Goal: Task Accomplishment & Management: Manage account settings

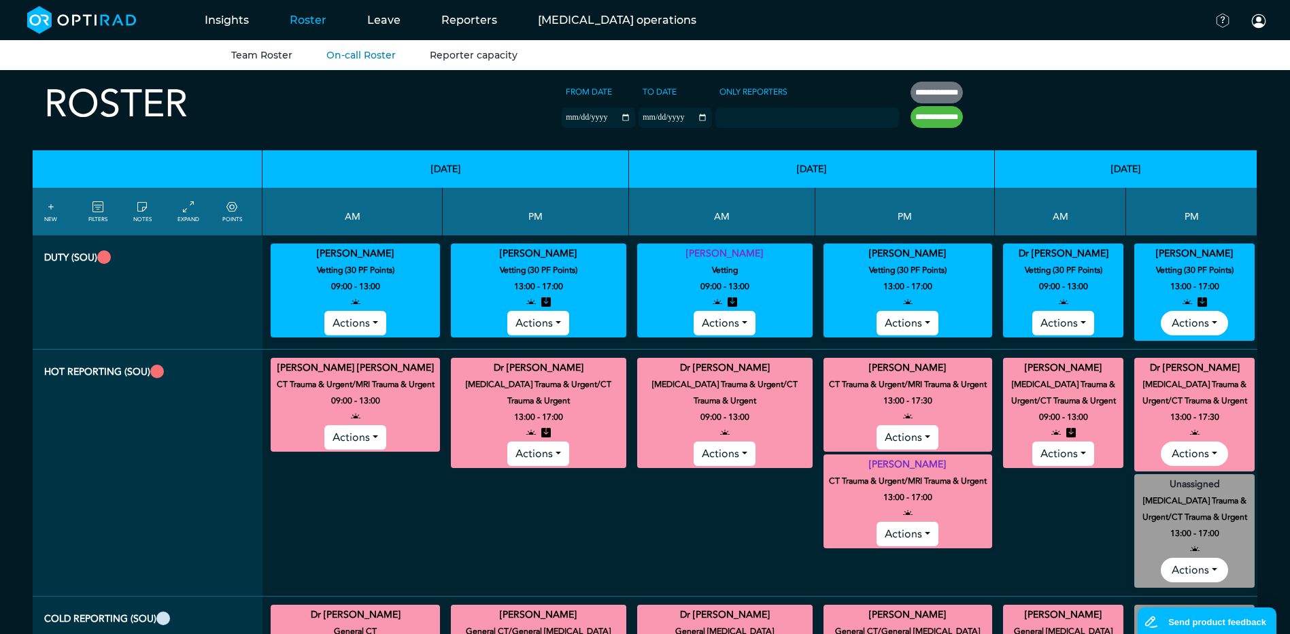
click at [490, 58] on link "Reporter capacity" at bounding box center [474, 55] width 88 height 12
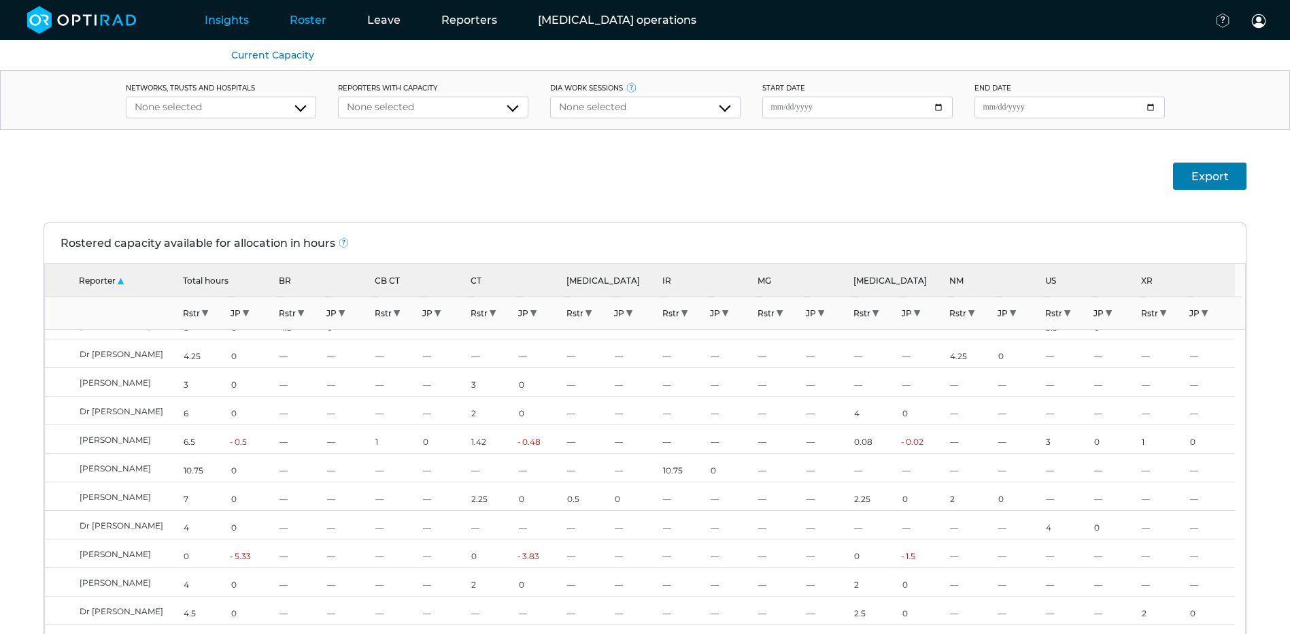
click at [252, 20] on link "Insights" at bounding box center [226, 20] width 85 height 54
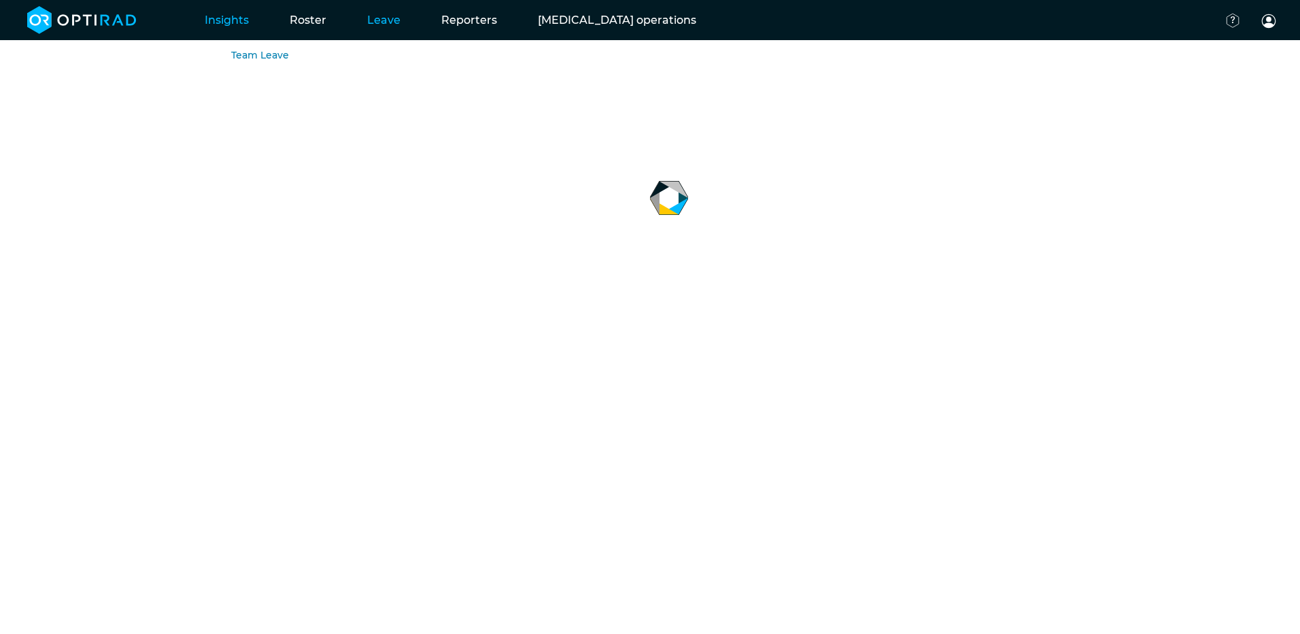
click at [381, 23] on link "Leave" at bounding box center [384, 20] width 74 height 54
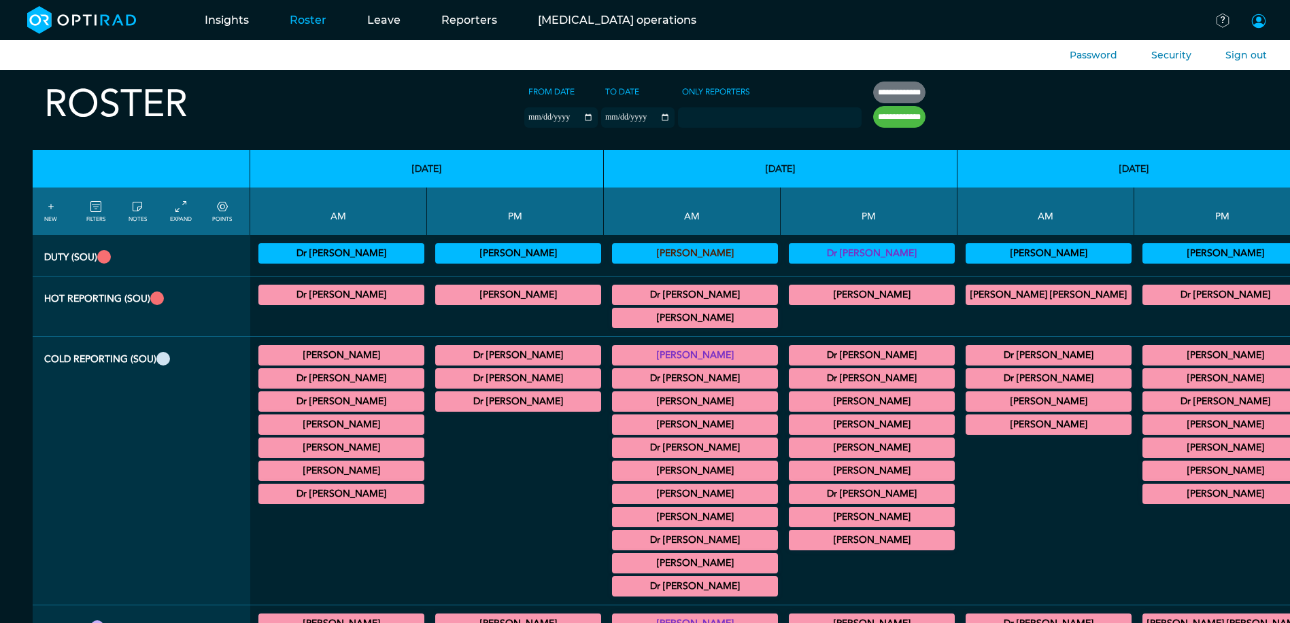
click at [1261, 20] on span at bounding box center [1258, 21] width 16 height 16
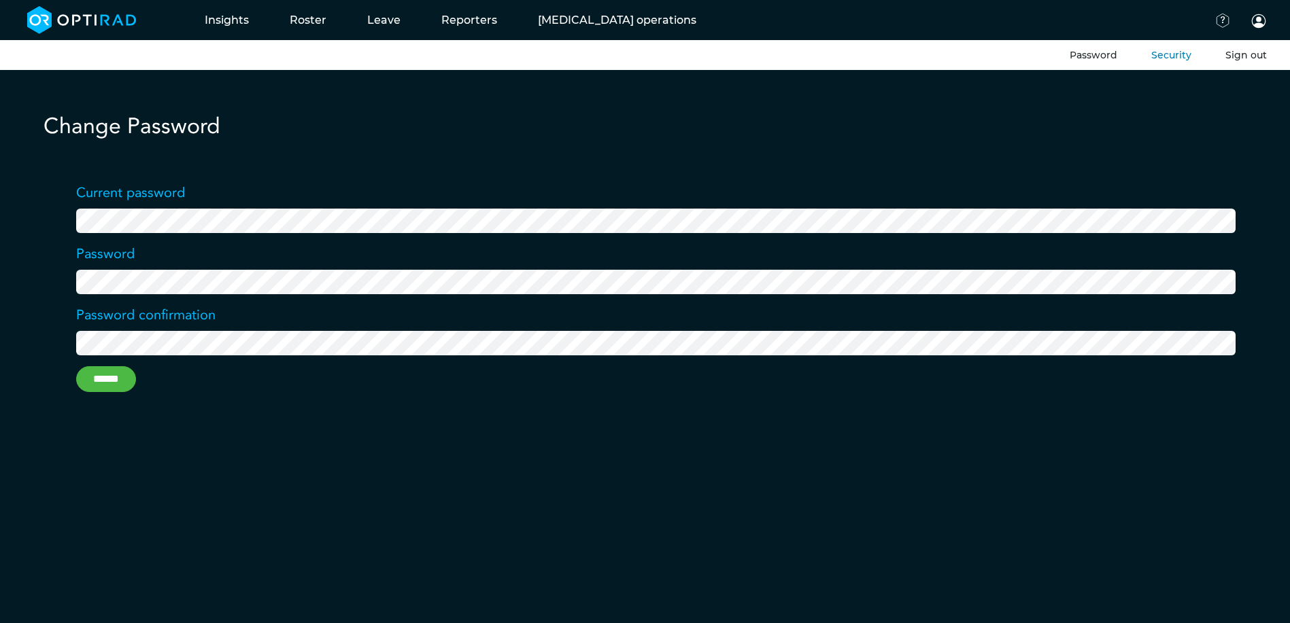
click at [1238, 55] on button "Sign out" at bounding box center [1245, 55] width 41 height 14
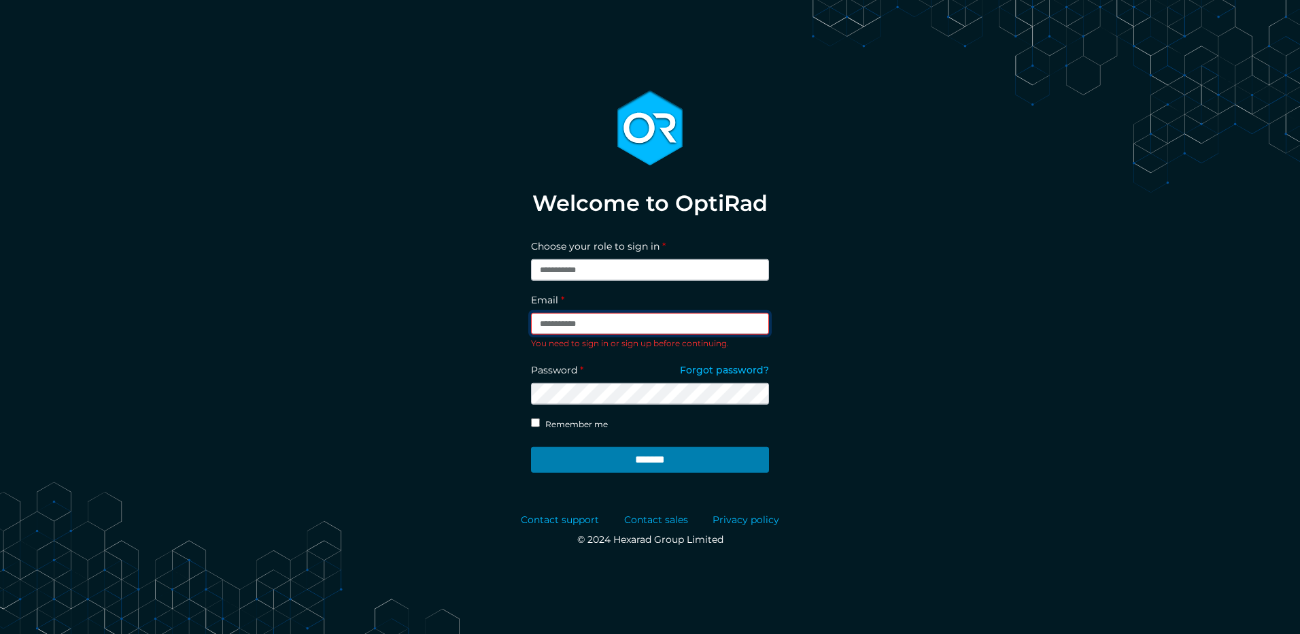
type input "**********"
